Goal: Information Seeking & Learning: Learn about a topic

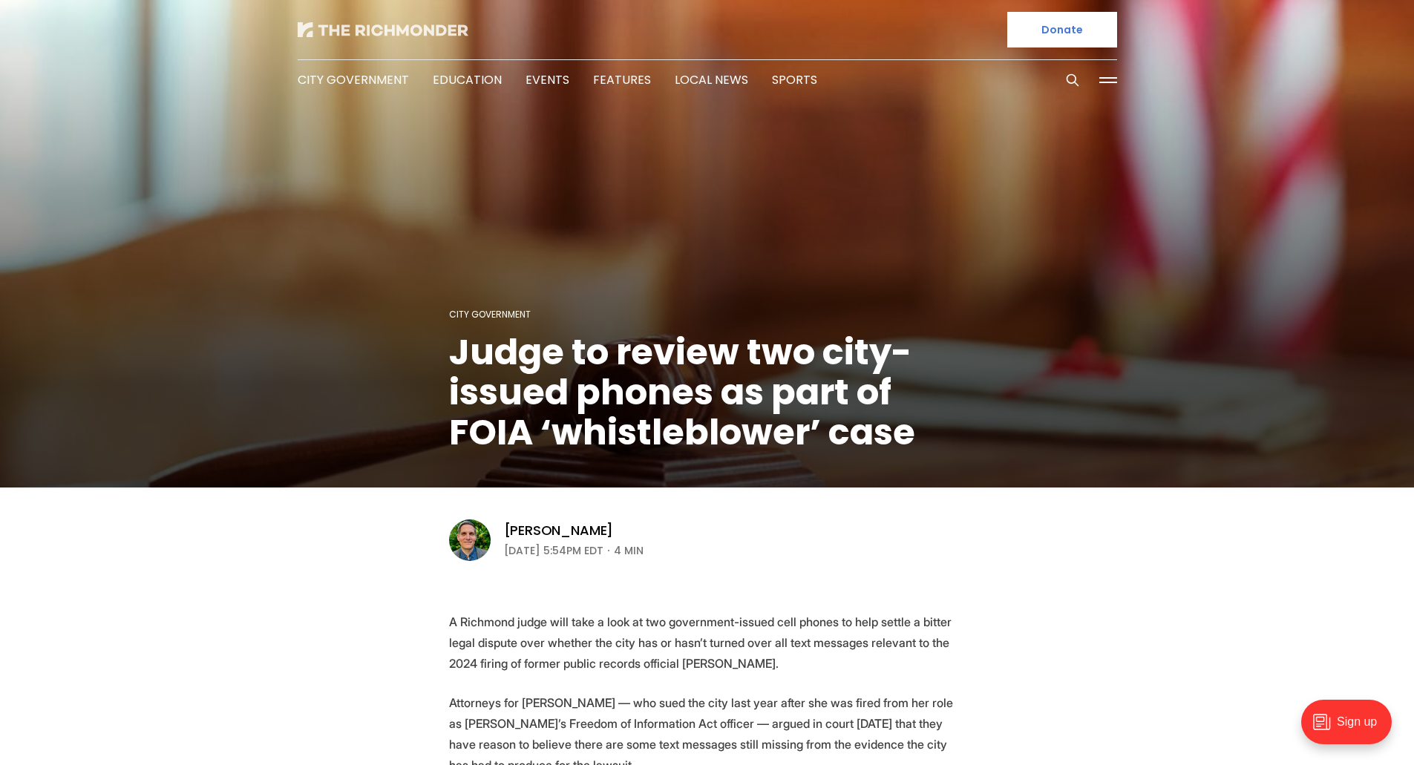
click at [368, 35] on img at bounding box center [383, 29] width 171 height 15
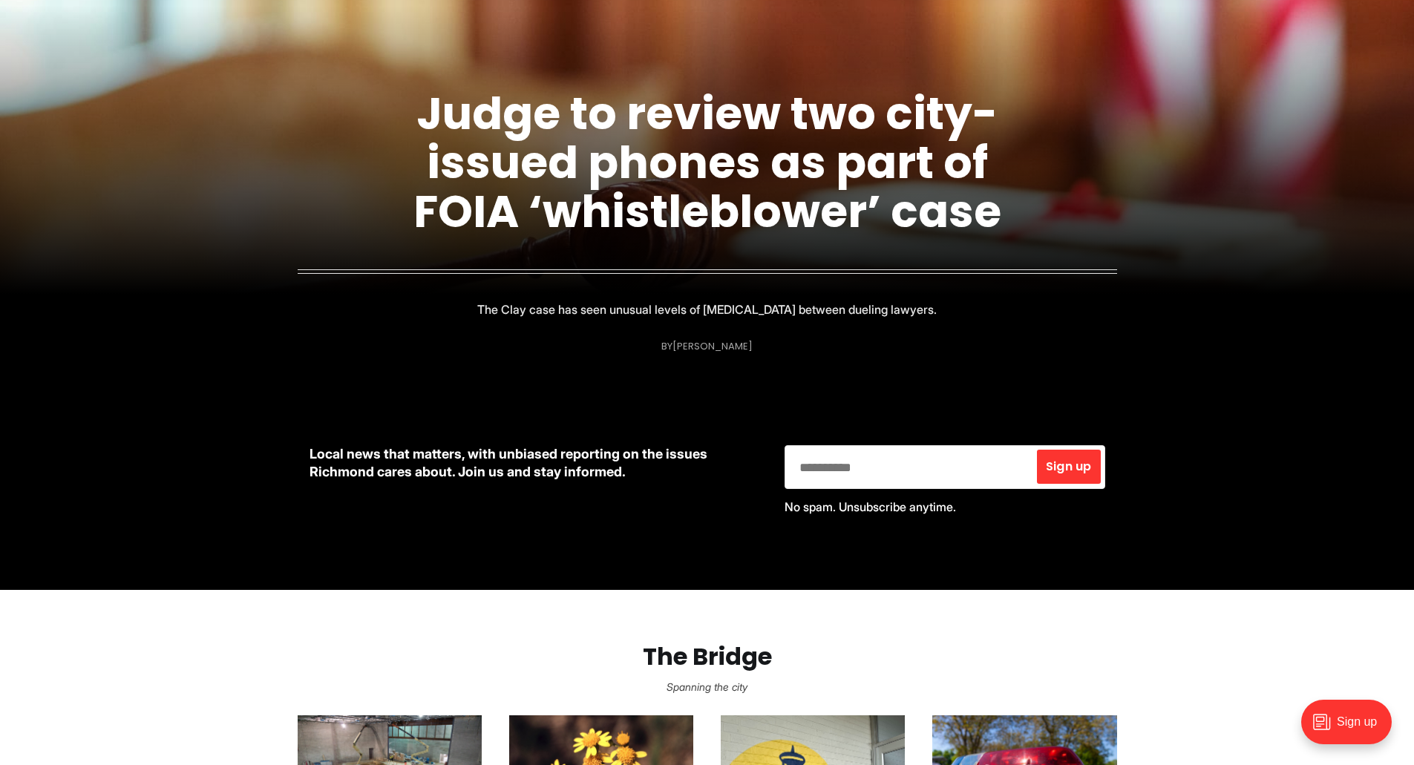
scroll to position [148, 0]
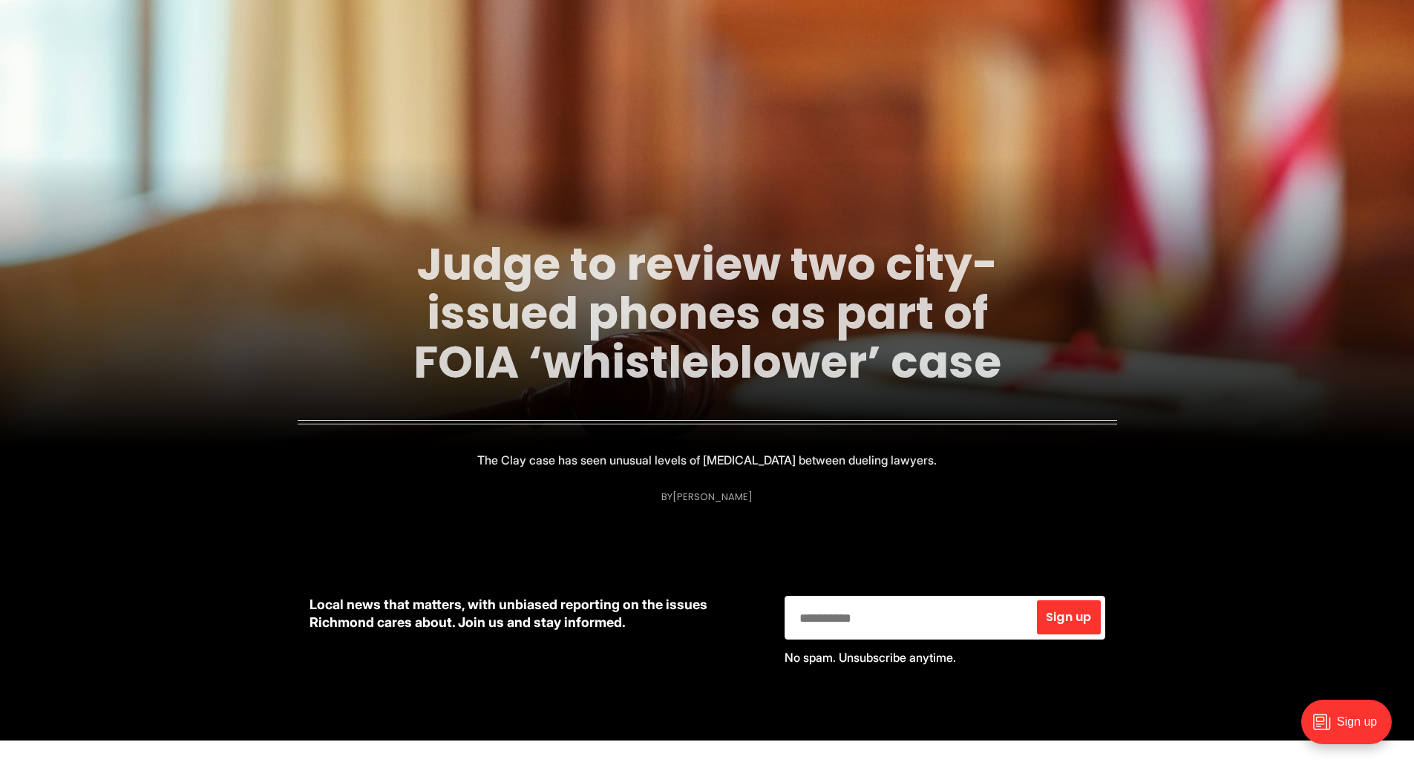
click at [735, 266] on link "Judge to review two city-issued phones as part of FOIA ‘whistleblower’ case" at bounding box center [707, 313] width 588 height 160
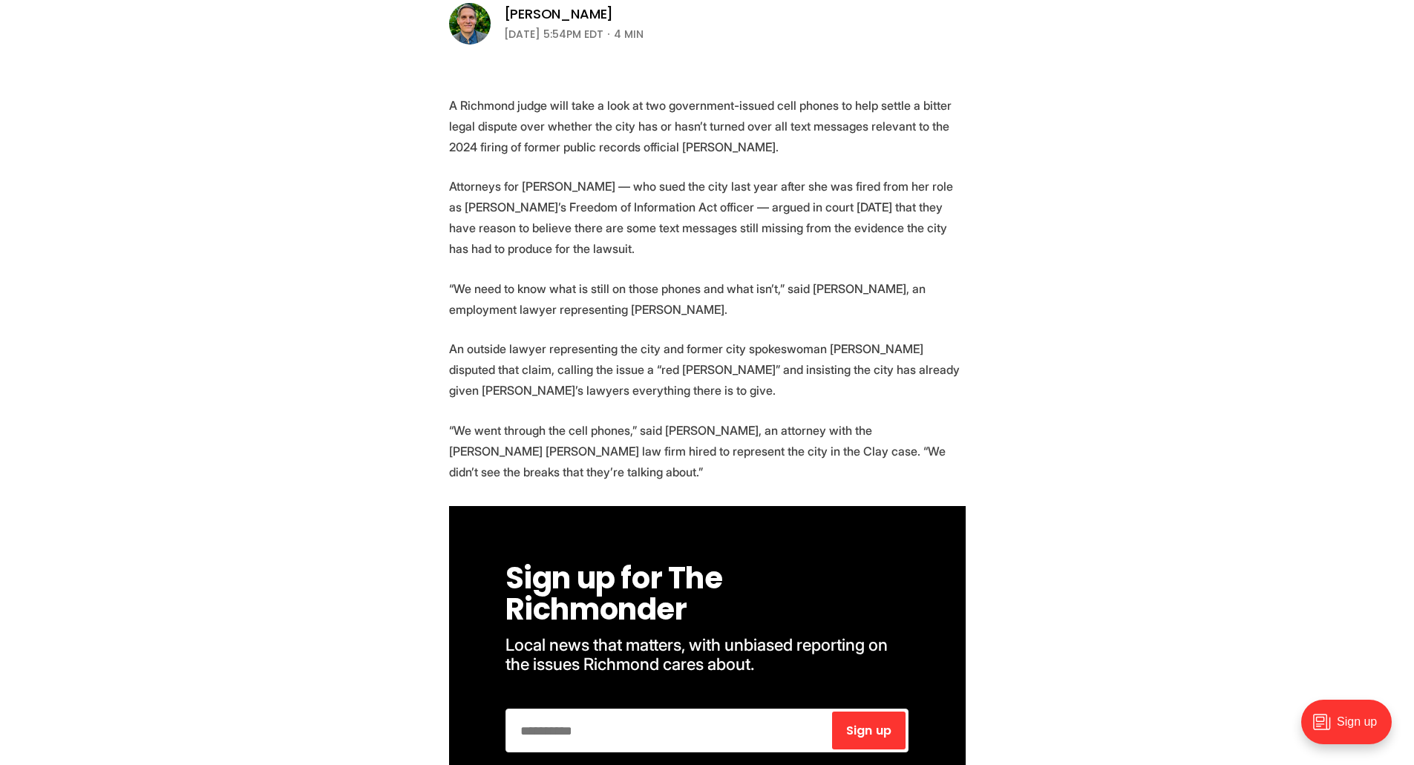
scroll to position [519, 0]
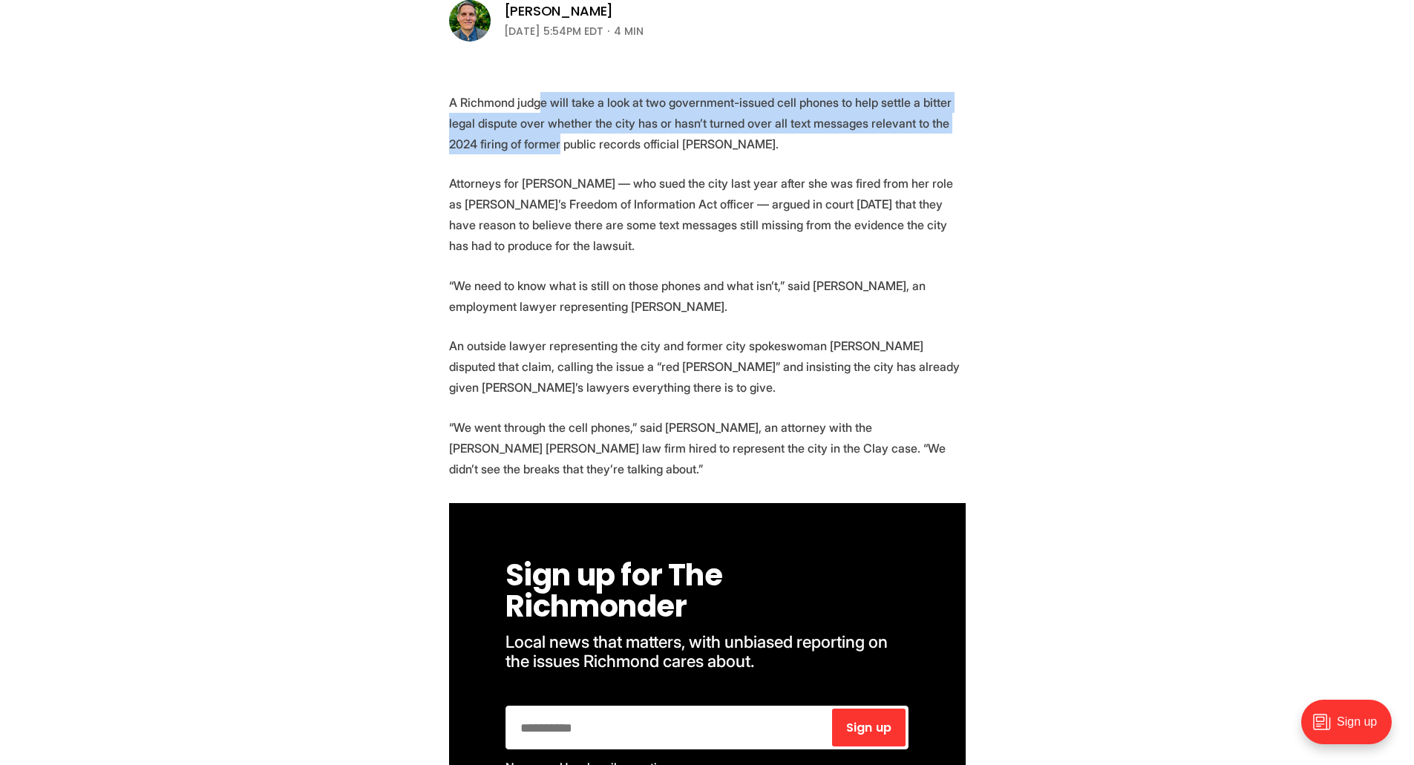
drag, startPoint x: 540, startPoint y: 93, endPoint x: 591, endPoint y: 154, distance: 79.5
click at [559, 141] on p "A Richmond judge will take a look at two government-issued cell phones to help …" at bounding box center [707, 123] width 517 height 62
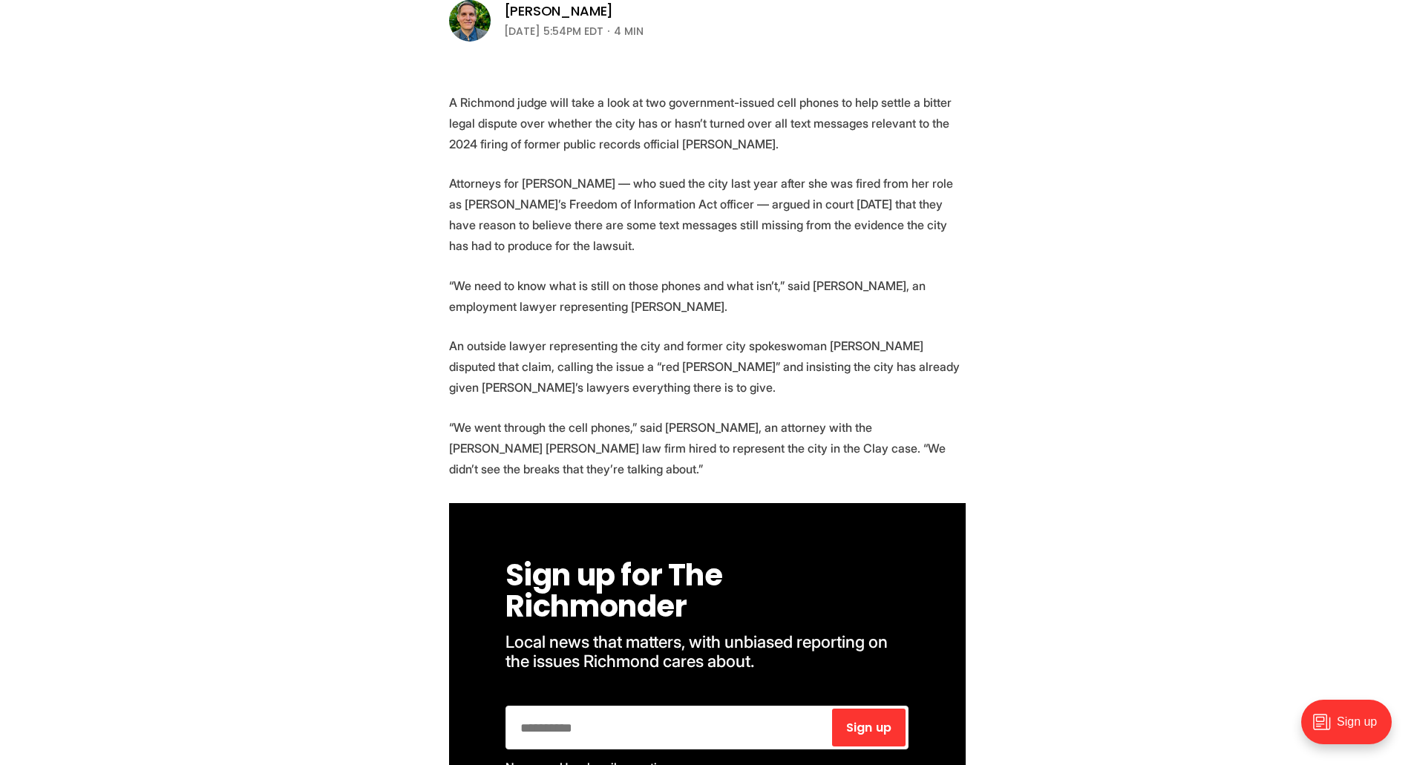
click at [742, 190] on p "Attorneys for Clay — who sued the city last year after she was fired from her r…" at bounding box center [707, 214] width 517 height 83
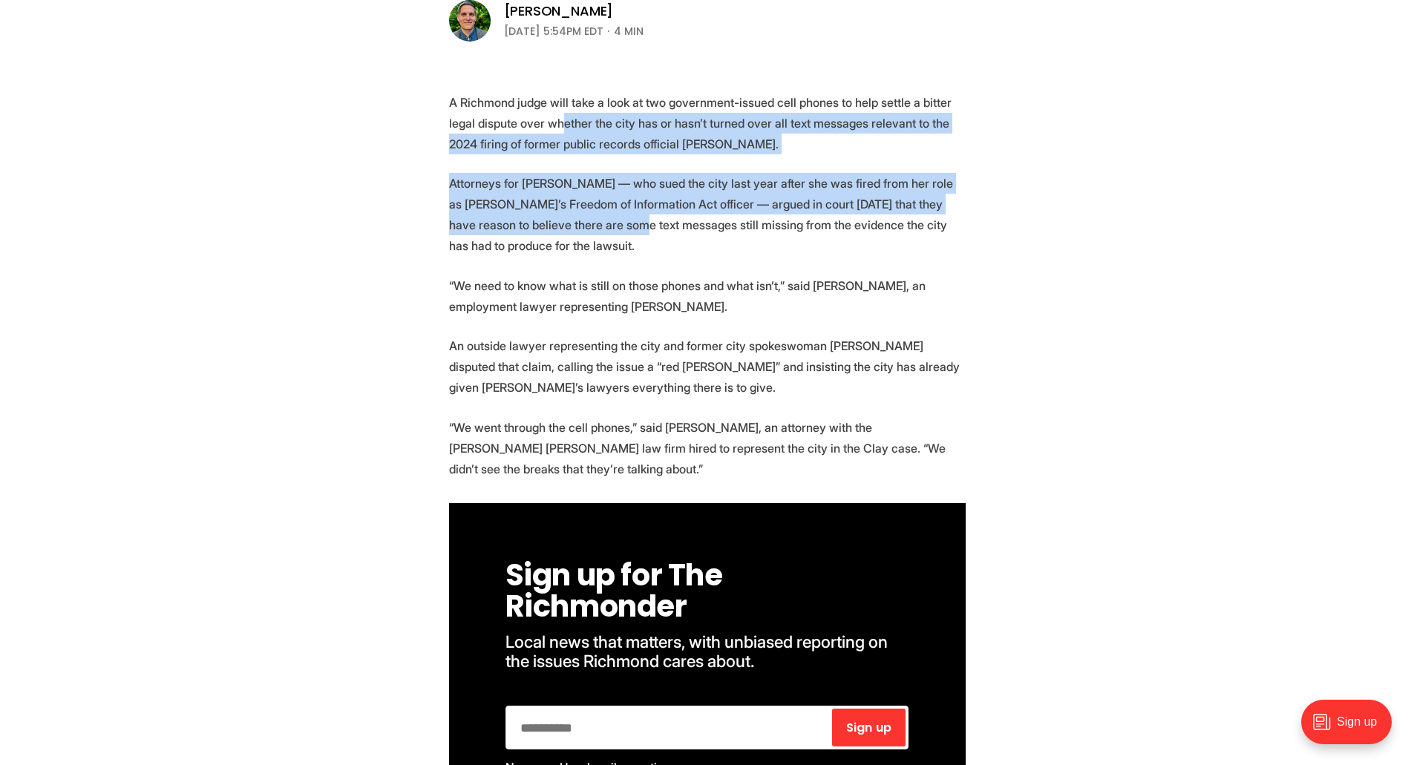
drag, startPoint x: 558, startPoint y: 128, endPoint x: 631, endPoint y: 214, distance: 113.3
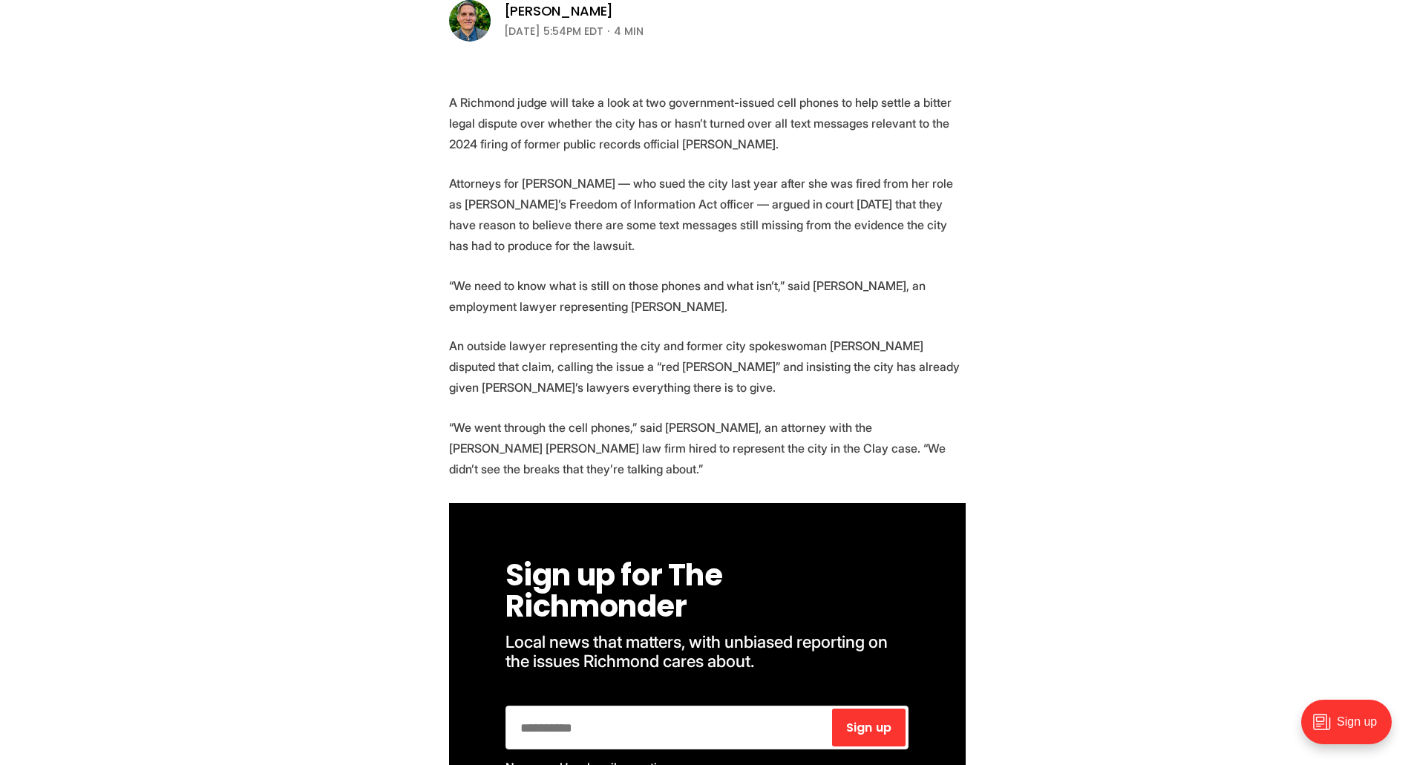
click at [763, 213] on p "Attorneys for Clay — who sued the city last year after she was fired from her r…" at bounding box center [707, 214] width 517 height 83
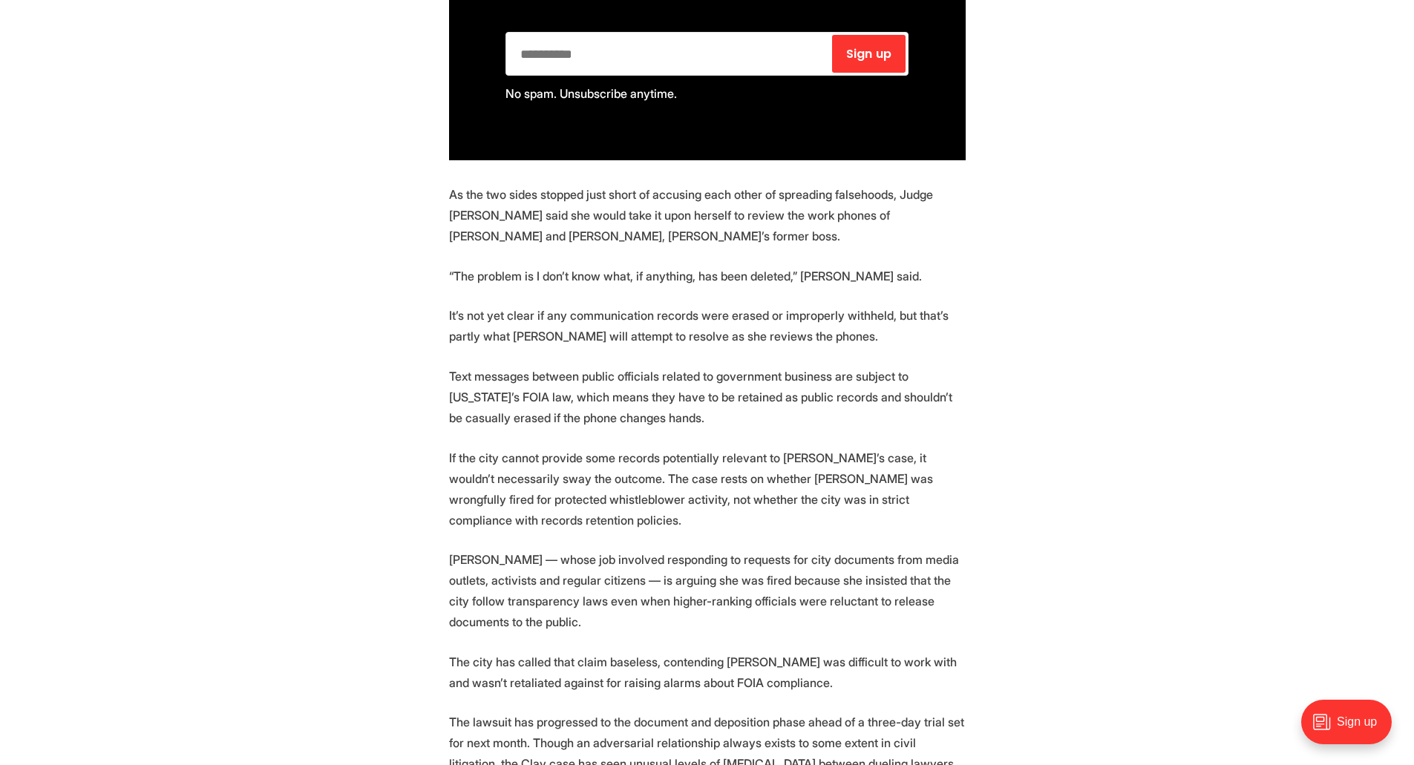
scroll to position [1268, 0]
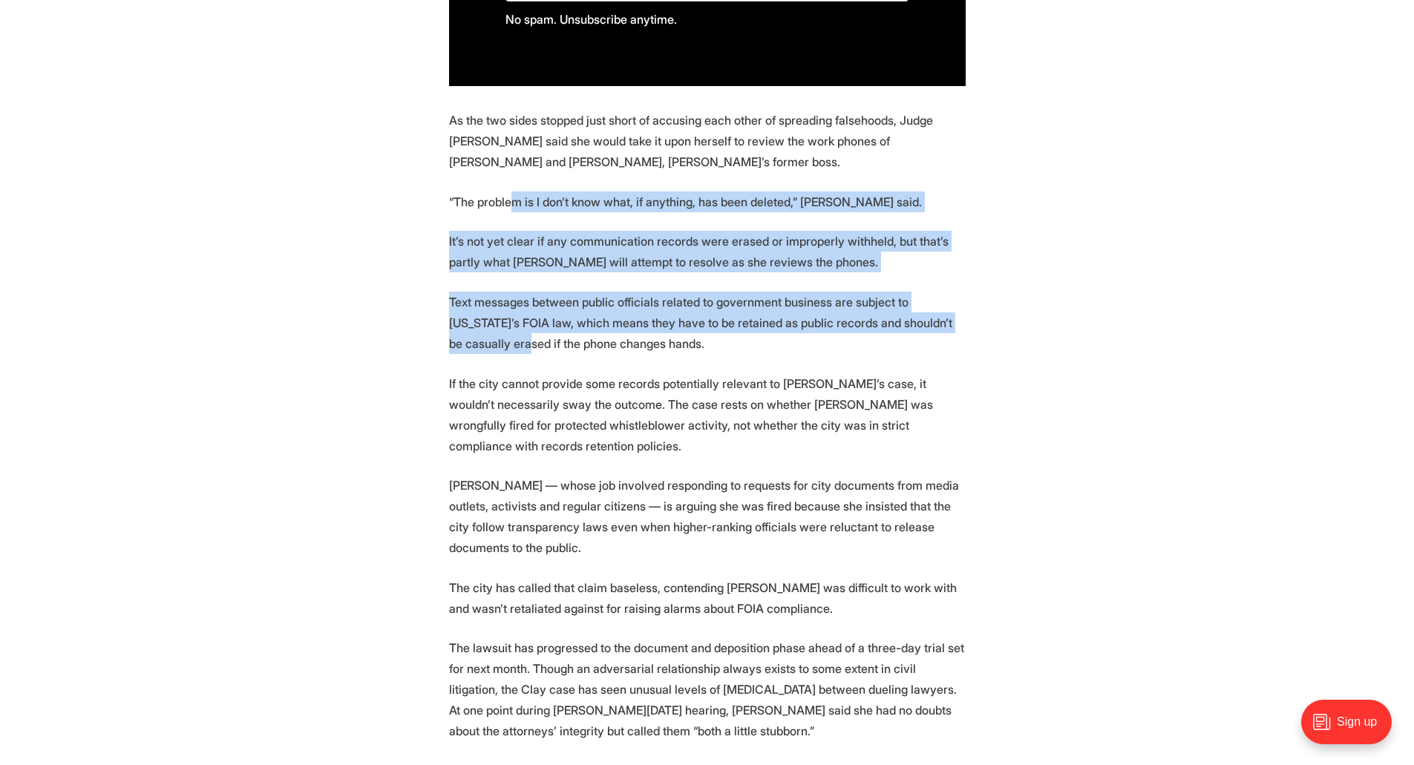
drag, startPoint x: 507, startPoint y: 199, endPoint x: 479, endPoint y: 335, distance: 138.6
click at [479, 335] on section "A Richmond judge will take a look at two government-issued cell phones to help …" at bounding box center [707, 554] width 1414 height 2459
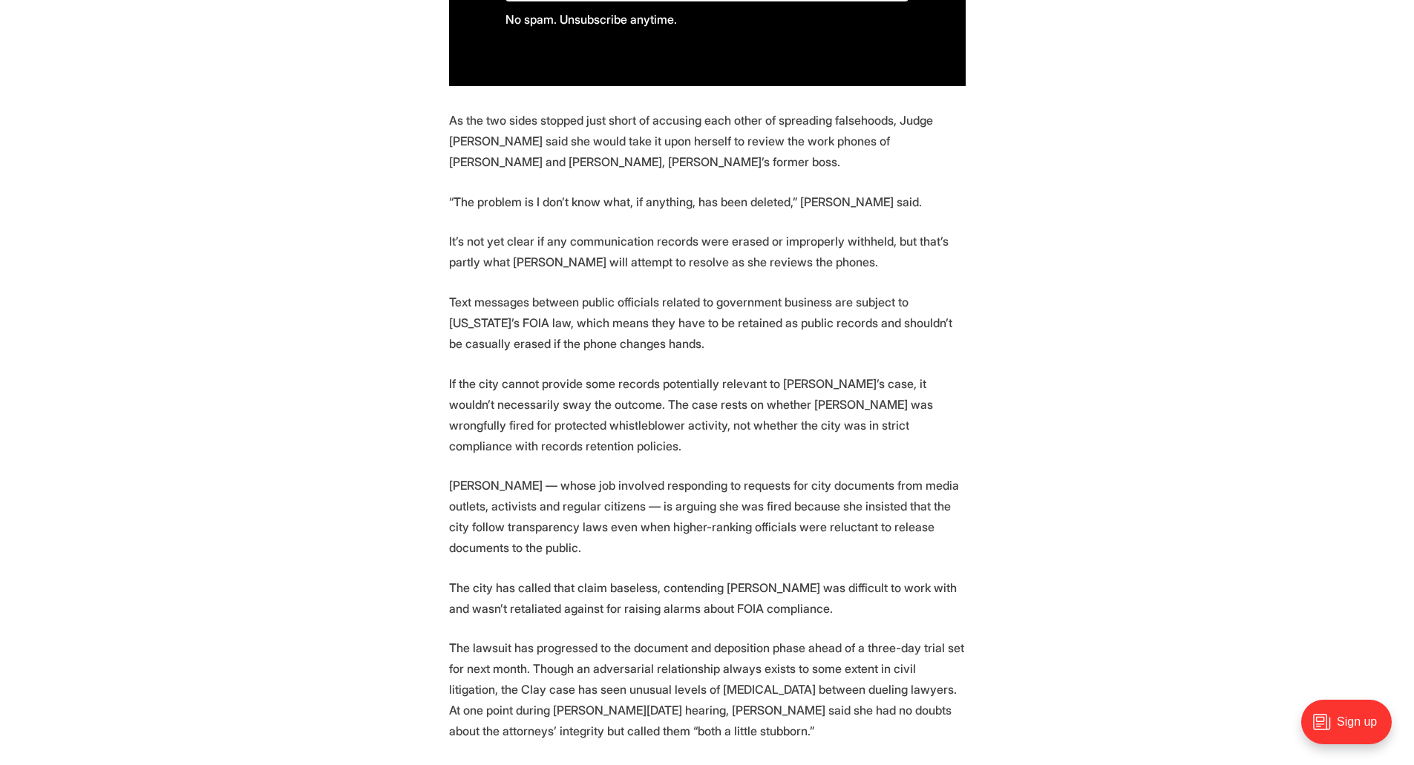
click at [532, 339] on p "Text messages between public officials related to government business are subje…" at bounding box center [707, 323] width 517 height 62
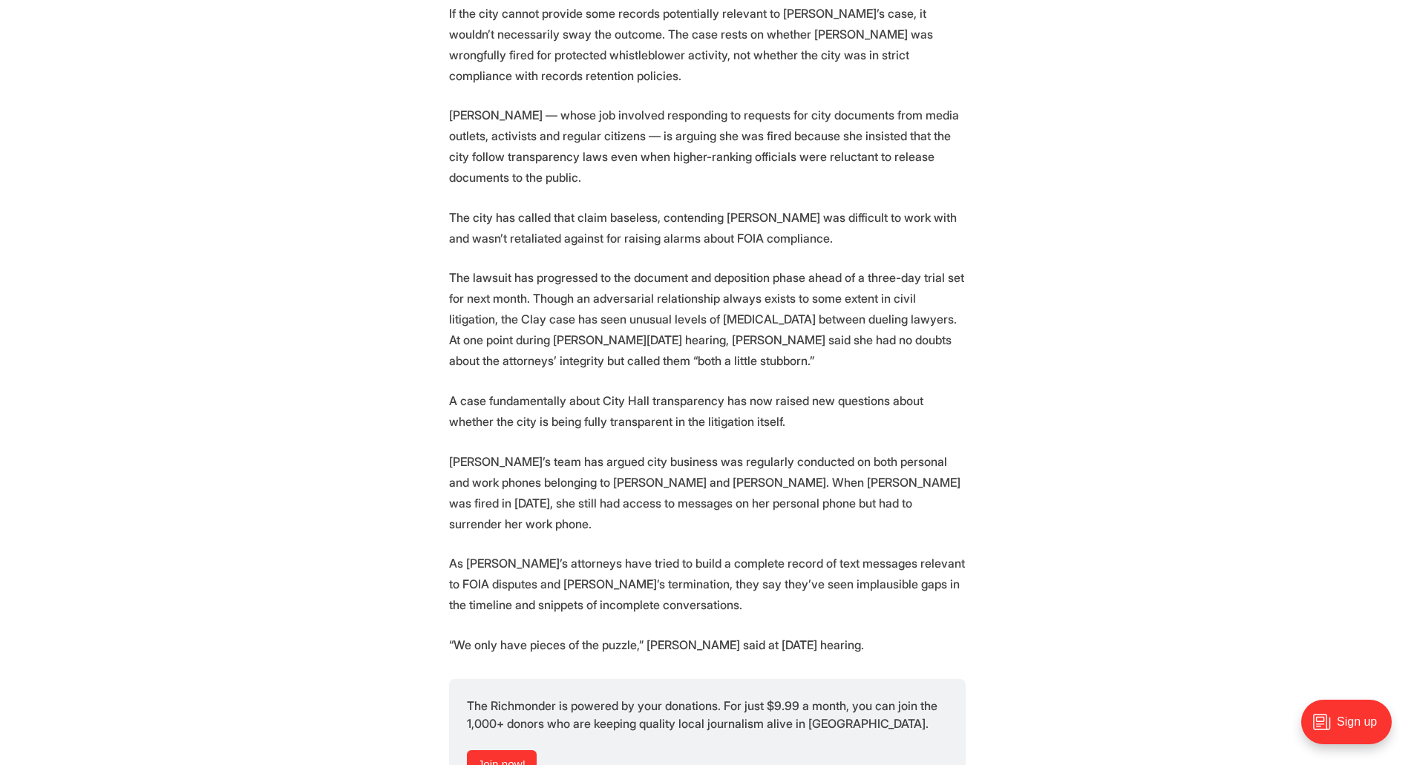
scroll to position [1639, 0]
click at [392, 283] on section "A Richmond judge will take a look at two government-issued cell phones to help …" at bounding box center [707, 183] width 1414 height 2459
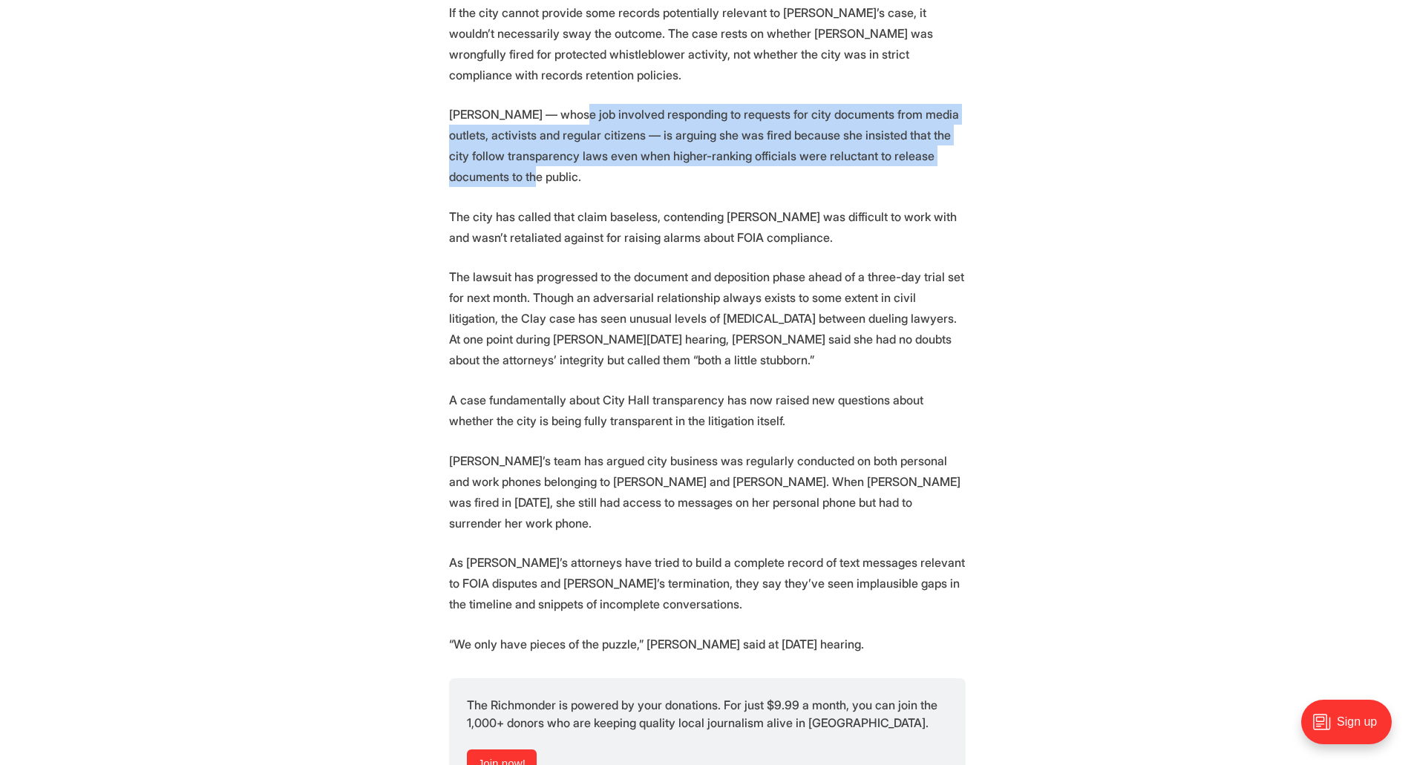
drag, startPoint x: 563, startPoint y: 90, endPoint x: 614, endPoint y: 166, distance: 92.0
click at [589, 166] on p "Clay — whose job involved responding to requests for city documents from media …" at bounding box center [707, 145] width 517 height 83
click at [701, 168] on section "A Richmond judge will take a look at two government-issued cell phones to help …" at bounding box center [707, 183] width 1414 height 2459
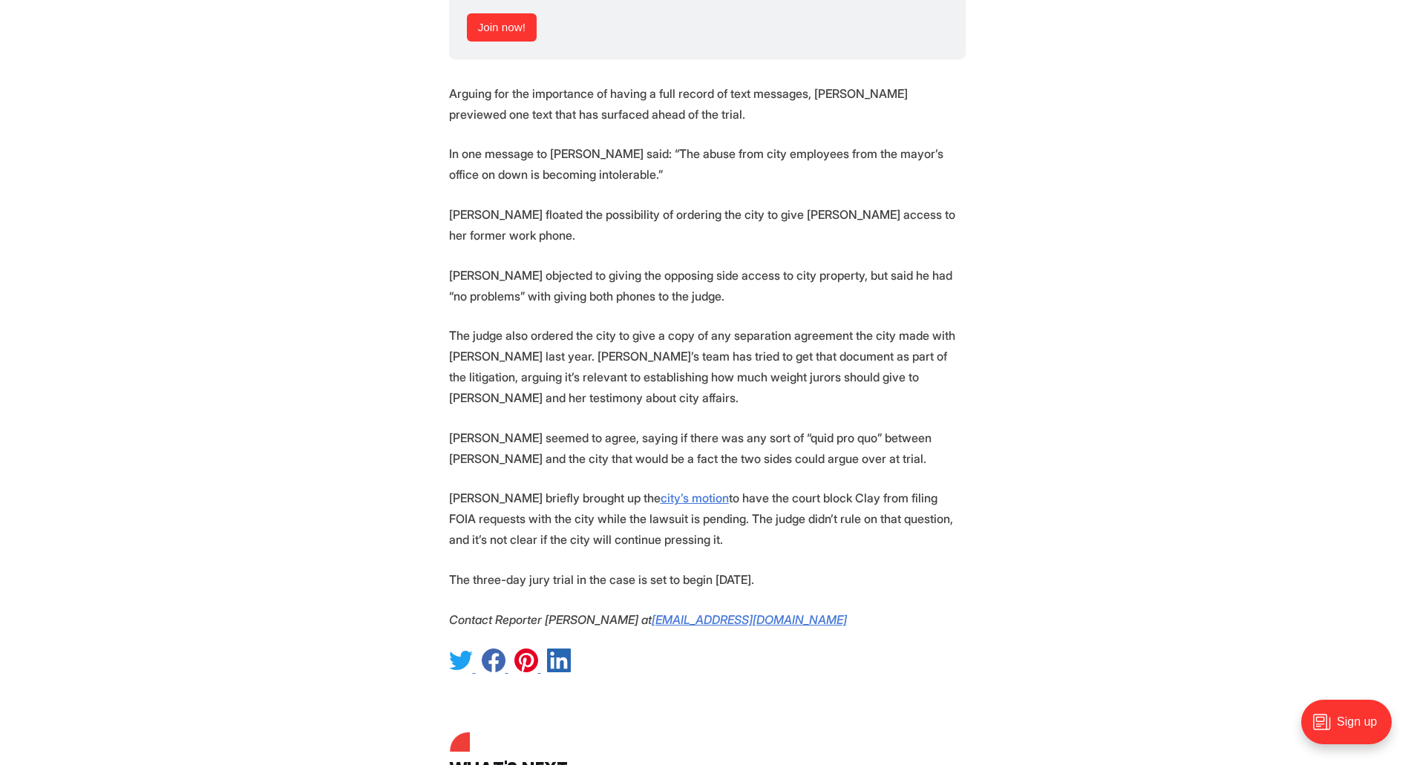
scroll to position [2381, 0]
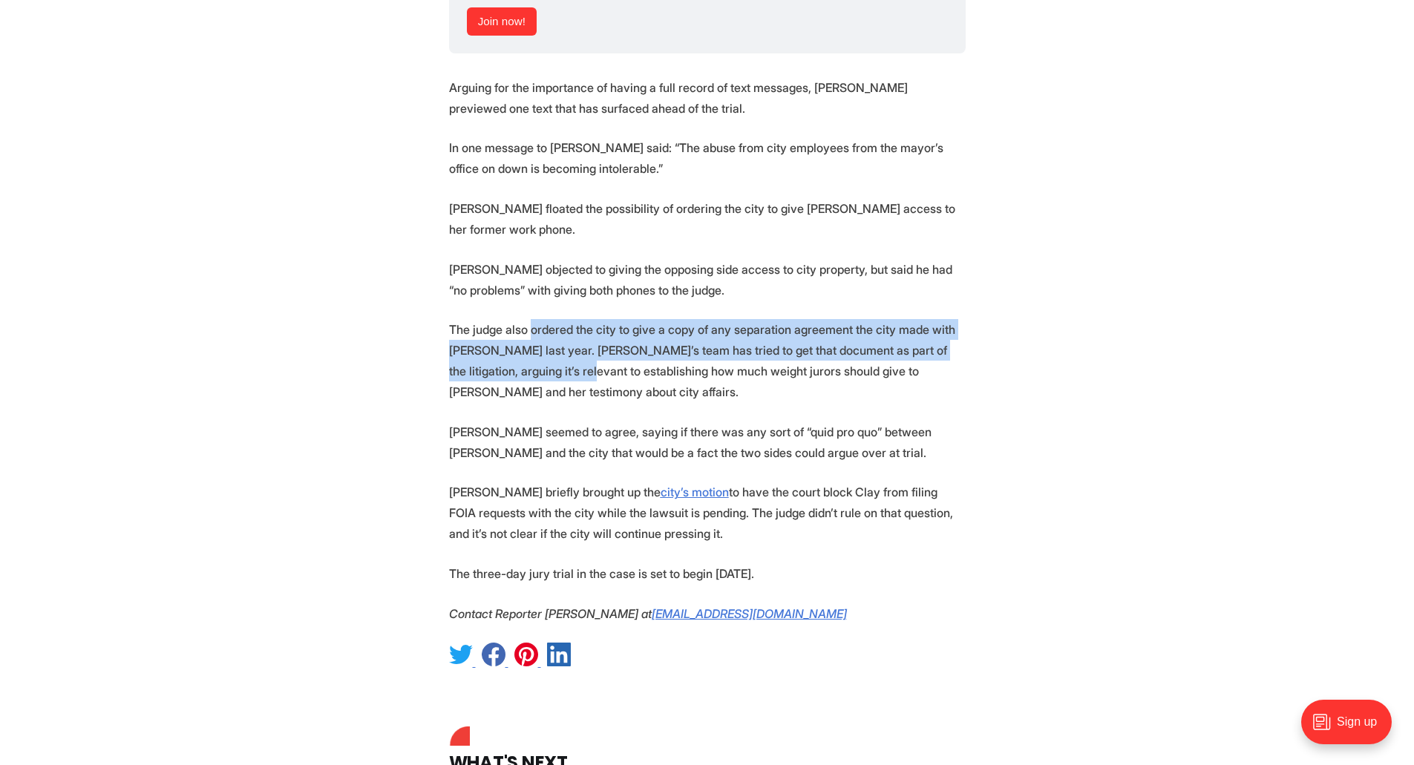
drag, startPoint x: 533, startPoint y: 260, endPoint x: 819, endPoint y: 338, distance: 296.2
click at [583, 319] on p "The judge also ordered the city to give a copy of any separation agreement the …" at bounding box center [707, 360] width 517 height 83
